Goal: Information Seeking & Learning: Check status

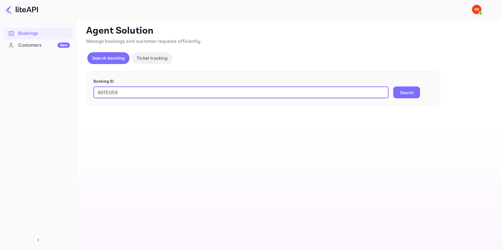
type input "9015059"
click at [395, 90] on button "Search" at bounding box center [406, 92] width 27 height 12
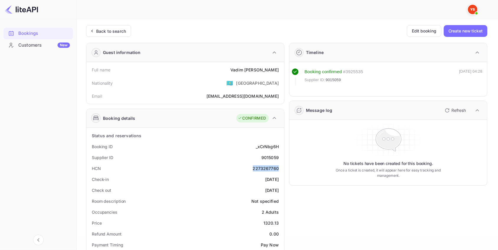
drag, startPoint x: 252, startPoint y: 168, endPoint x: 282, endPoint y: 169, distance: 30.1
click at [113, 30] on div "Back to search" at bounding box center [111, 31] width 30 height 6
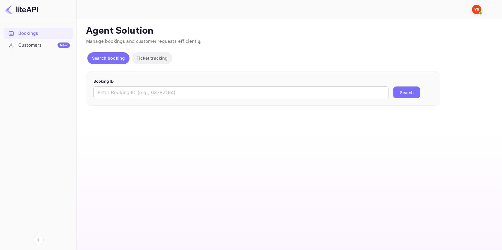
click at [129, 89] on input "text" at bounding box center [240, 92] width 295 height 12
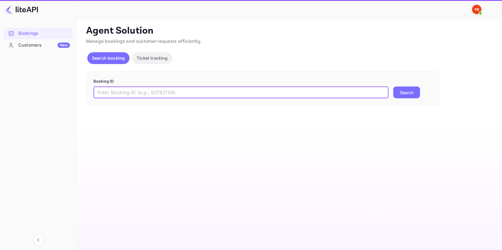
paste input "8260501"
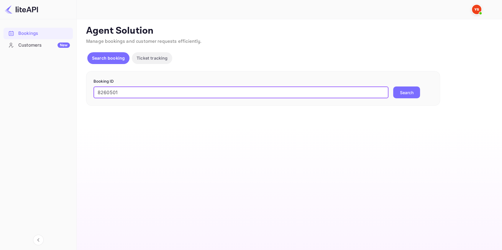
type input "8260501"
click at [406, 94] on button "Search" at bounding box center [406, 92] width 27 height 12
